Goal: Navigation & Orientation: Find specific page/section

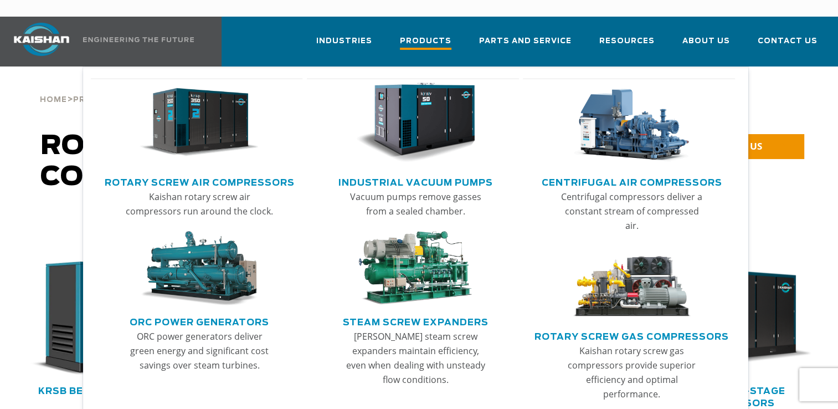
click at [445, 35] on span "Products" at bounding box center [426, 42] width 52 height 15
